Goal: Find specific page/section: Find specific page/section

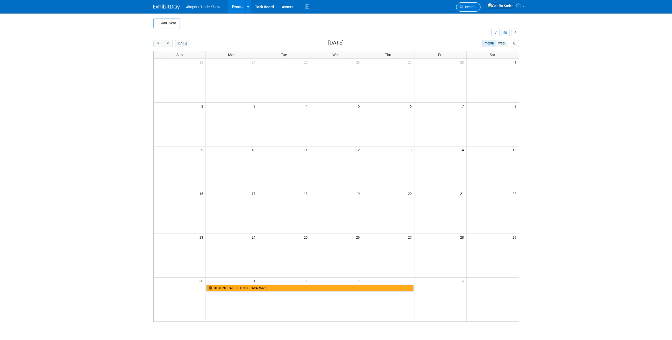
click at [480, 3] on link "Search" at bounding box center [468, 6] width 24 height 9
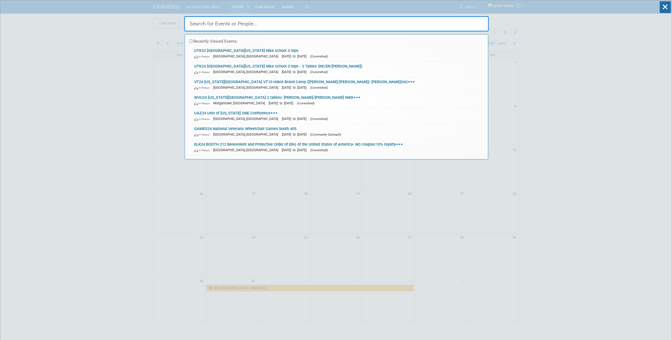
click at [331, 25] on input "text" at bounding box center [336, 23] width 304 height 15
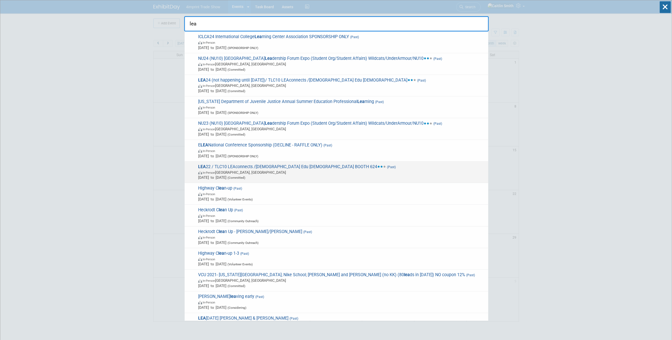
type input "lea"
click at [230, 172] on span "In-Person [GEOGRAPHIC_DATA], [GEOGRAPHIC_DATA]" at bounding box center [341, 172] width 287 height 5
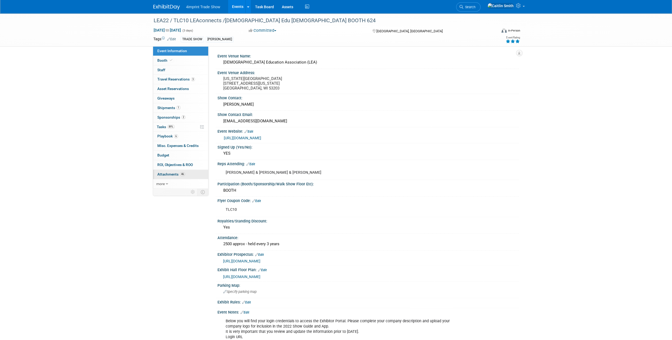
click at [166, 175] on link "46 Attachments 46" at bounding box center [180, 174] width 55 height 9
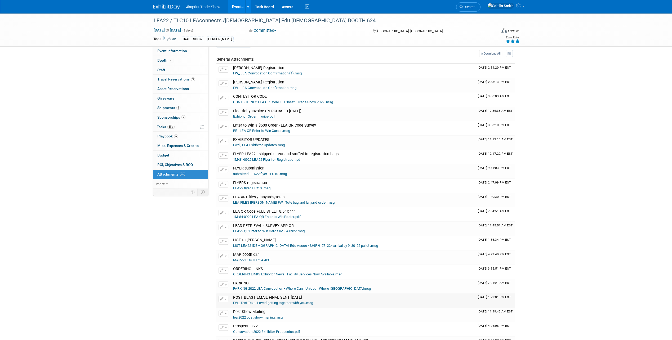
scroll to position [26, 0]
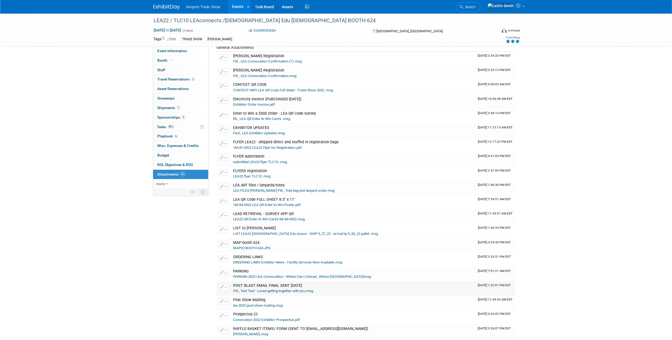
click at [293, 289] on link "FW_ Test Text - Loved getting together with you.msg" at bounding box center [273, 291] width 80 height 4
